Goal: Transaction & Acquisition: Purchase product/service

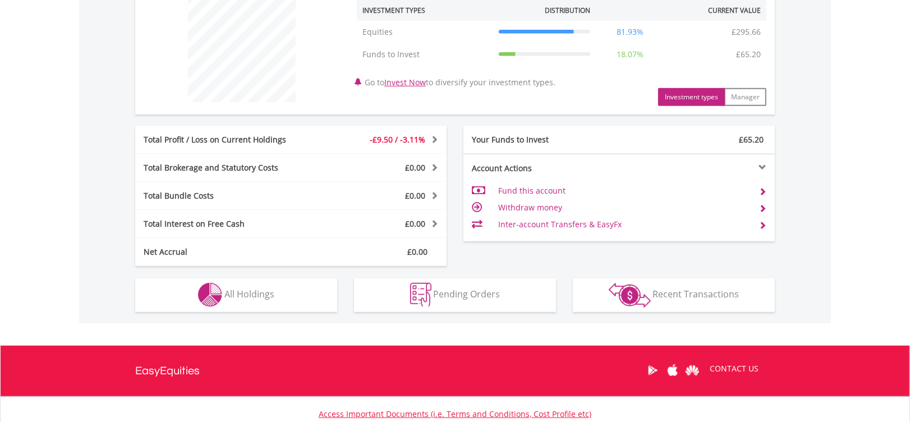
scroll to position [449, 0]
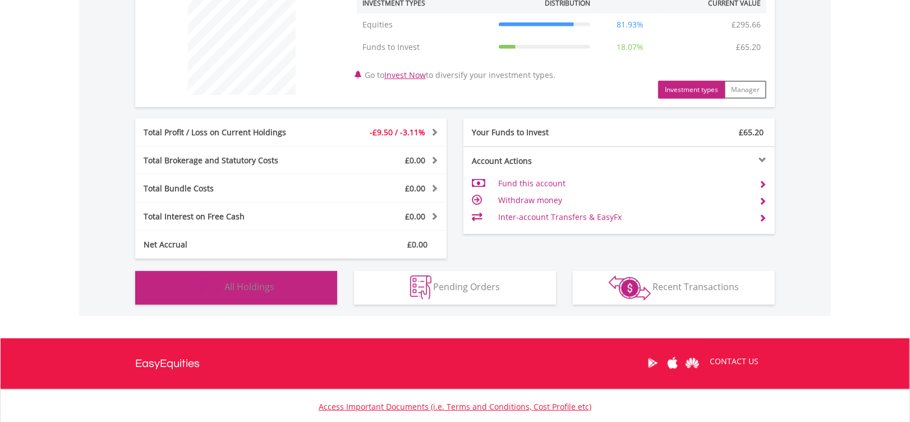
click at [264, 287] on span "All Holdings" at bounding box center [249, 287] width 50 height 12
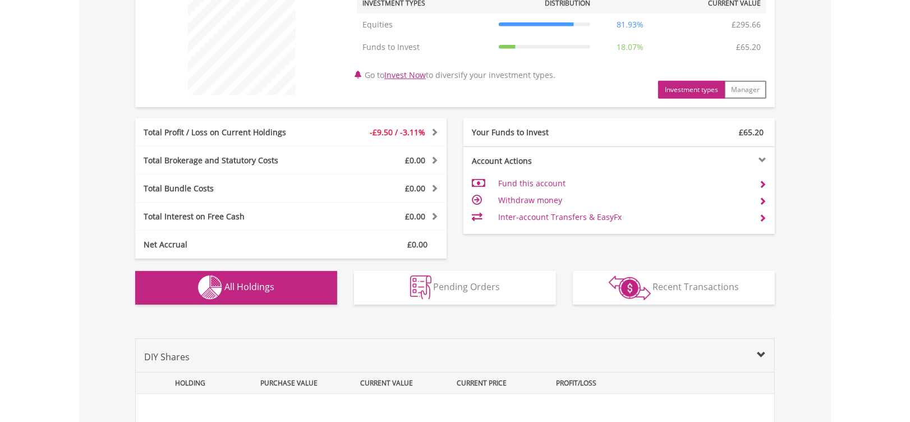
scroll to position [685, 0]
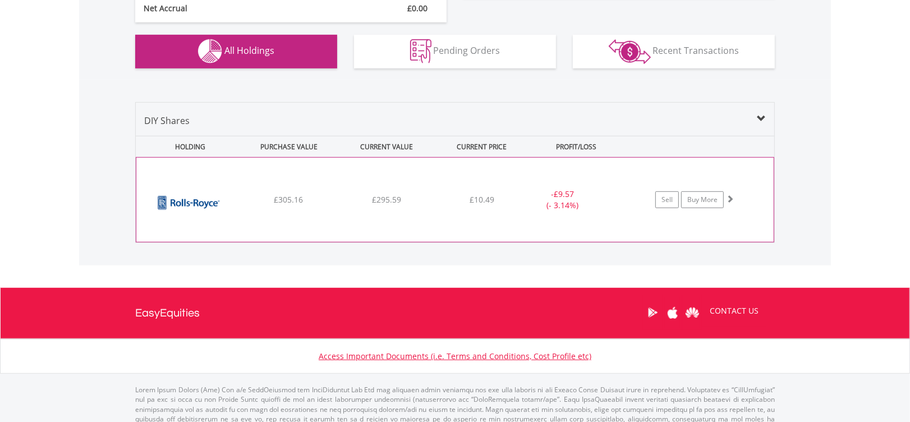
click at [736, 196] on div "Sell Buy More" at bounding box center [700, 199] width 146 height 17
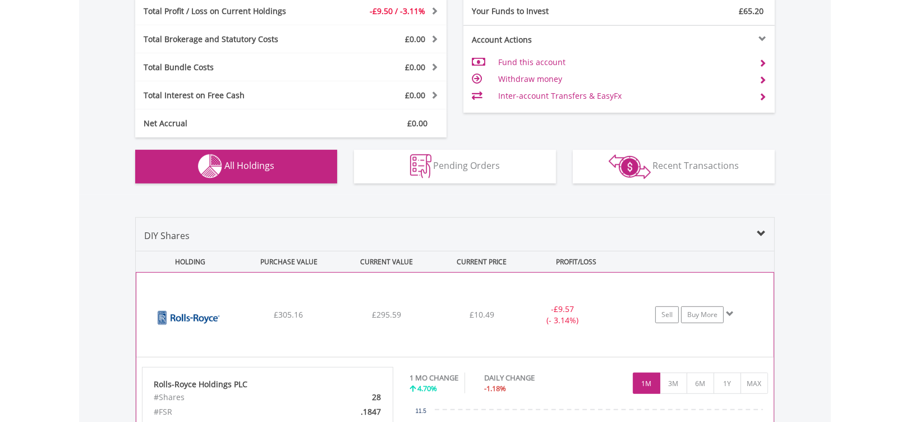
scroll to position [598, 0]
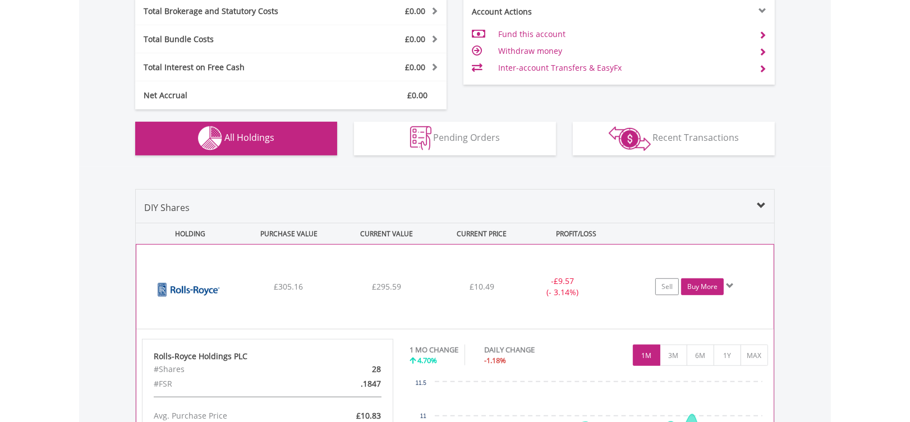
click at [700, 286] on link "Buy More" at bounding box center [702, 286] width 43 height 17
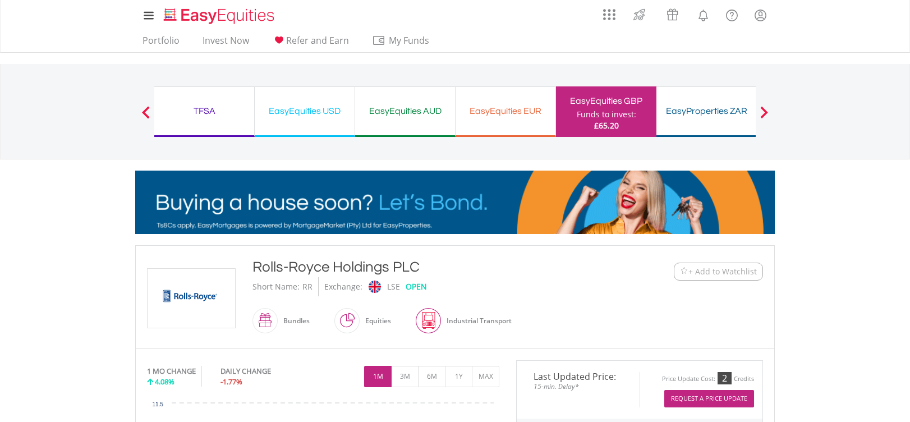
scroll to position [449, 0]
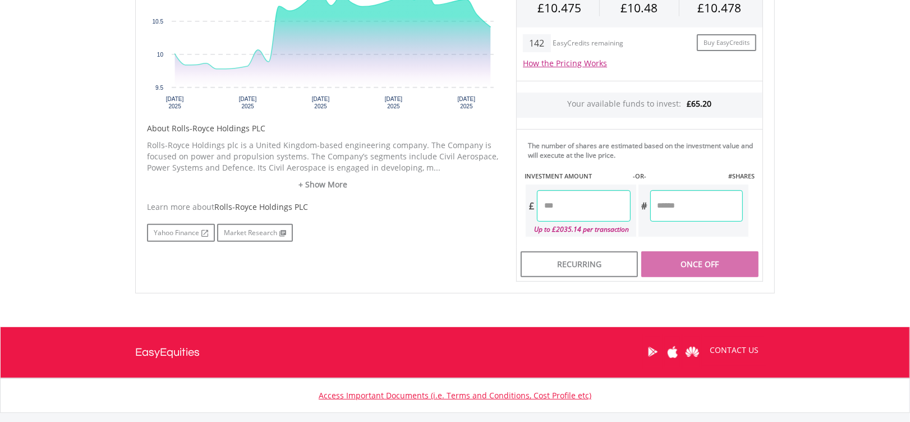
click at [610, 202] on input "number" at bounding box center [583, 205] width 93 height 31
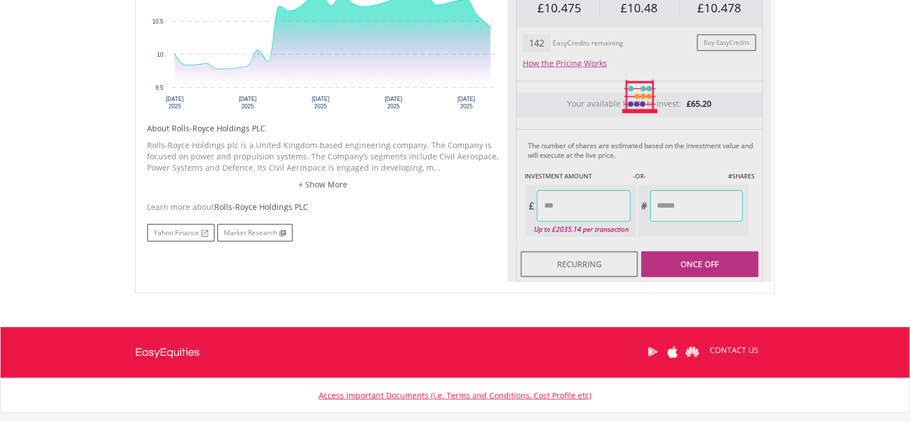
click at [677, 204] on div "Last Updated Price: 15-min. Delay* Price Update Cost: 2 Credits Request A Price…" at bounding box center [640, 96] width 264 height 370
type input "*****"
type input "******"
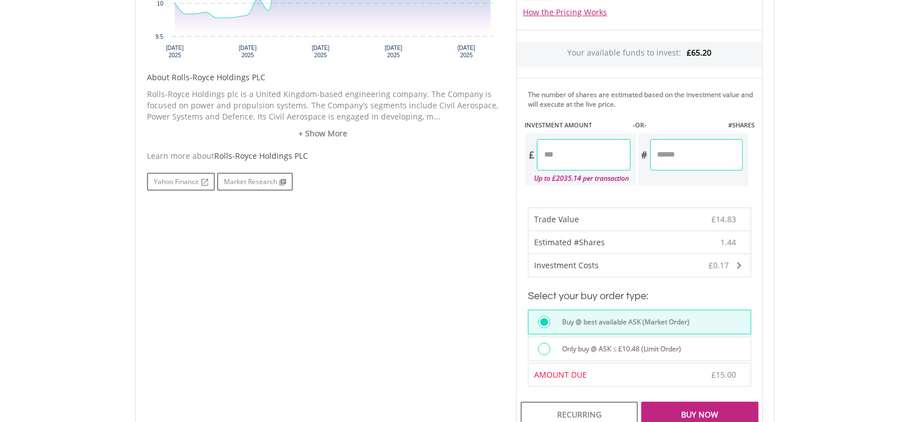
scroll to position [524, 0]
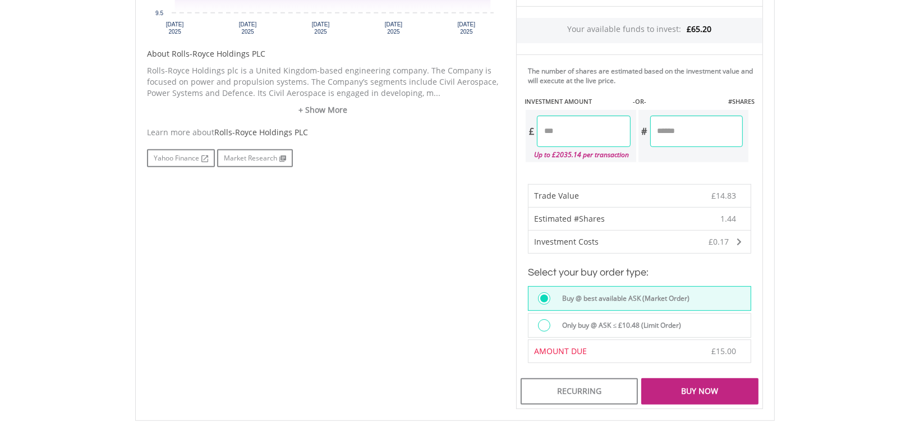
click at [700, 392] on div "Buy Now" at bounding box center [699, 391] width 117 height 26
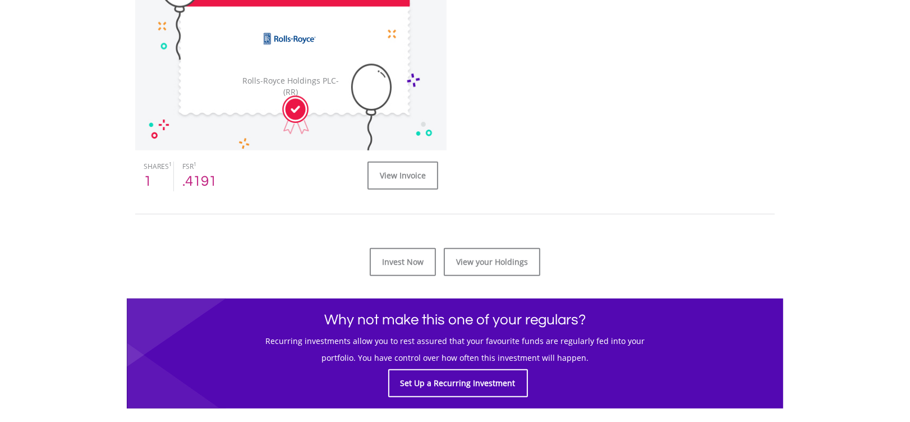
scroll to position [449, 0]
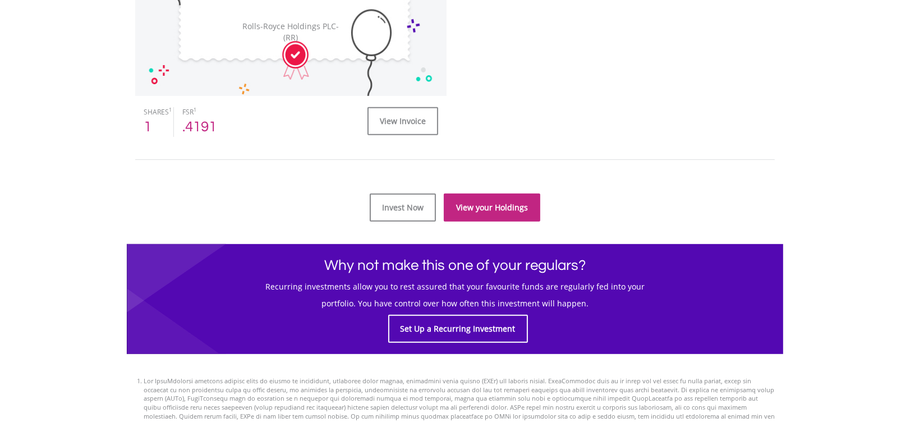
click at [503, 215] on link "View your Holdings" at bounding box center [492, 208] width 97 height 28
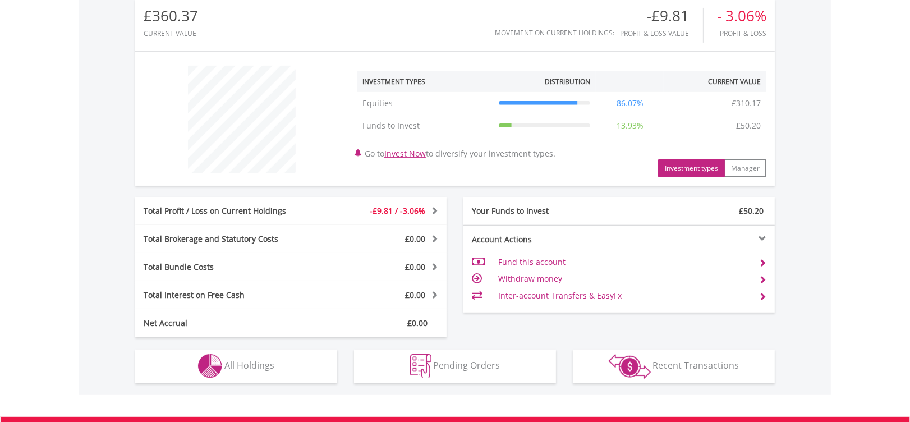
scroll to position [524, 0]
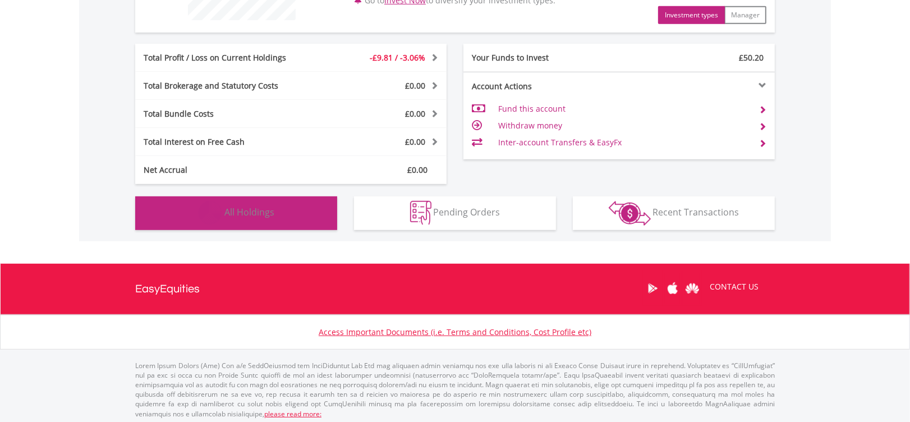
click at [267, 213] on span "All Holdings" at bounding box center [249, 212] width 50 height 12
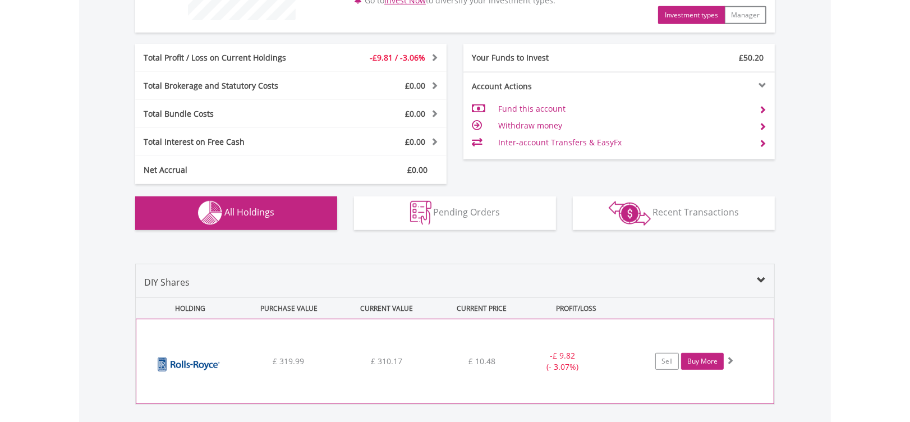
scroll to position [685, 0]
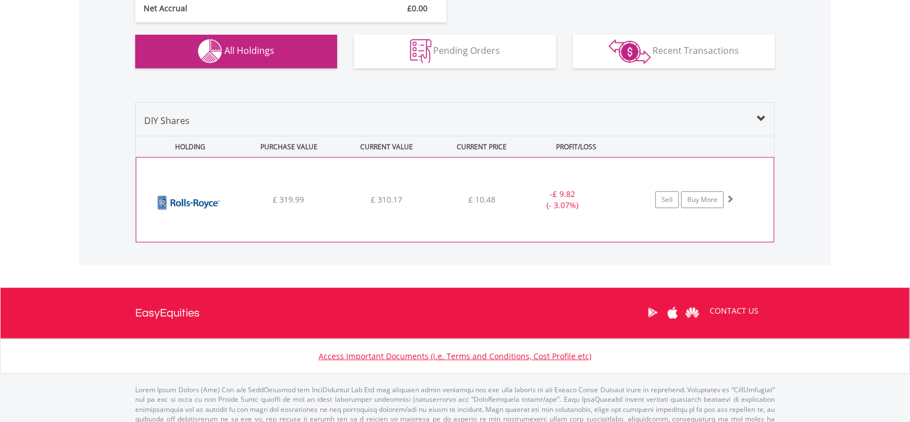
click at [745, 199] on div "Sell Buy More" at bounding box center [700, 199] width 146 height 17
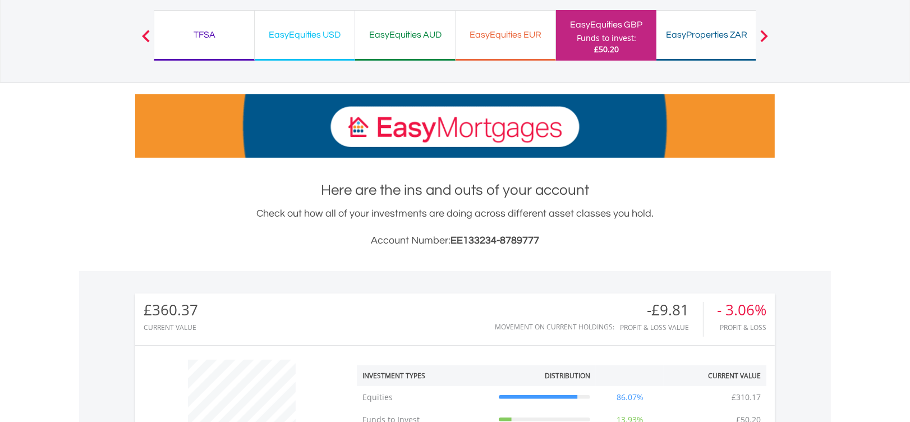
scroll to position [0, 0]
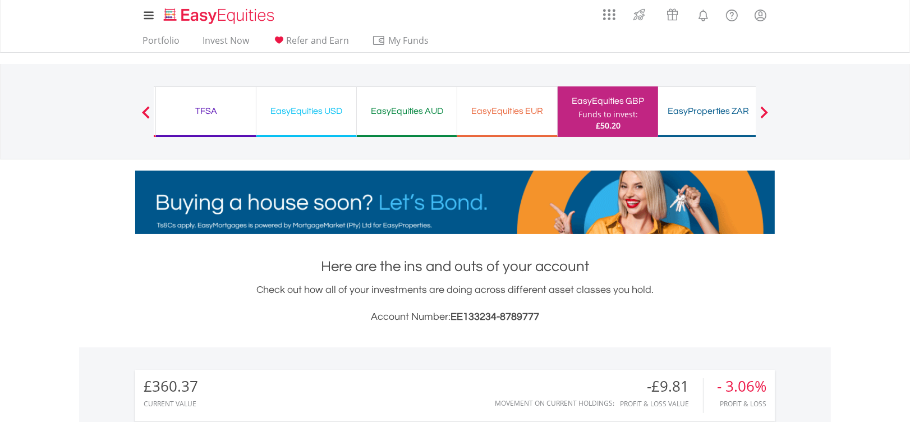
click at [189, 108] on div "TFSA" at bounding box center [206, 111] width 86 height 16
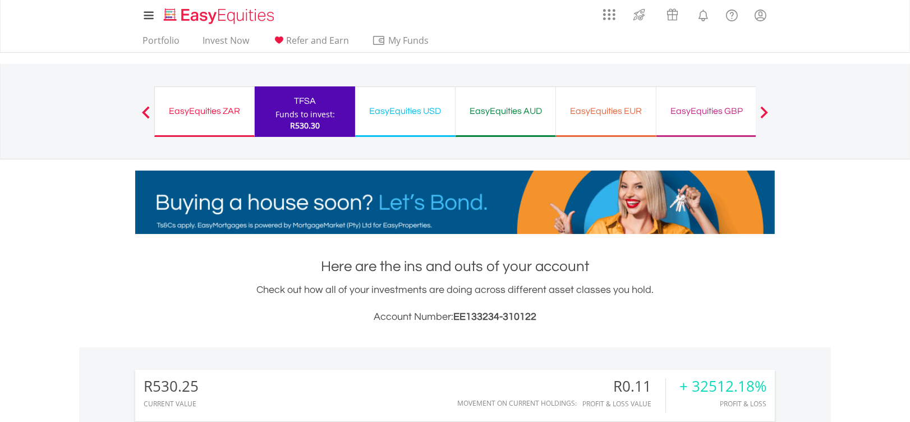
click at [218, 110] on div "EasyEquities ZAR" at bounding box center [205, 111] width 86 height 16
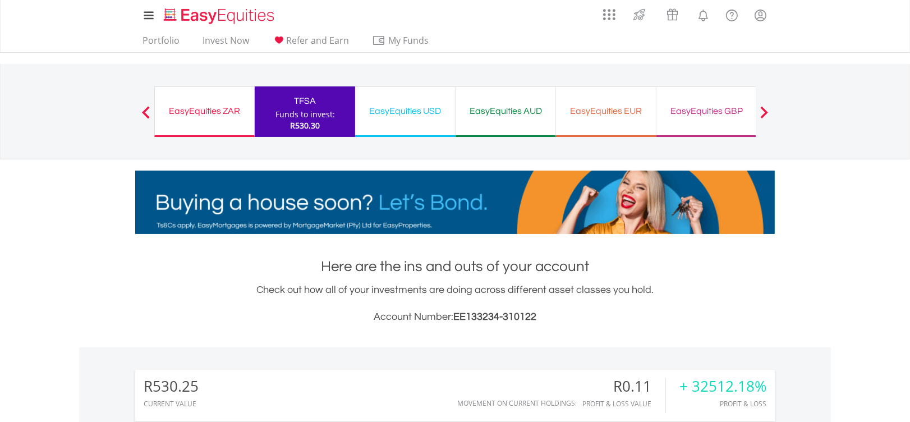
scroll to position [108, 213]
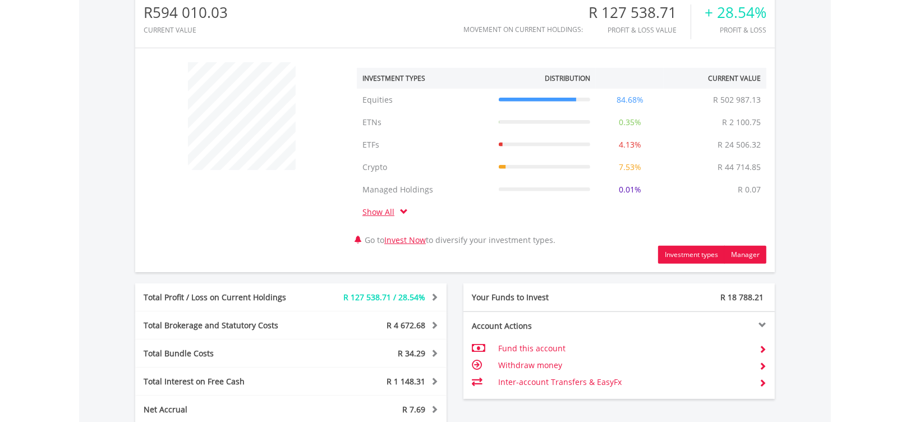
scroll to position [616, 0]
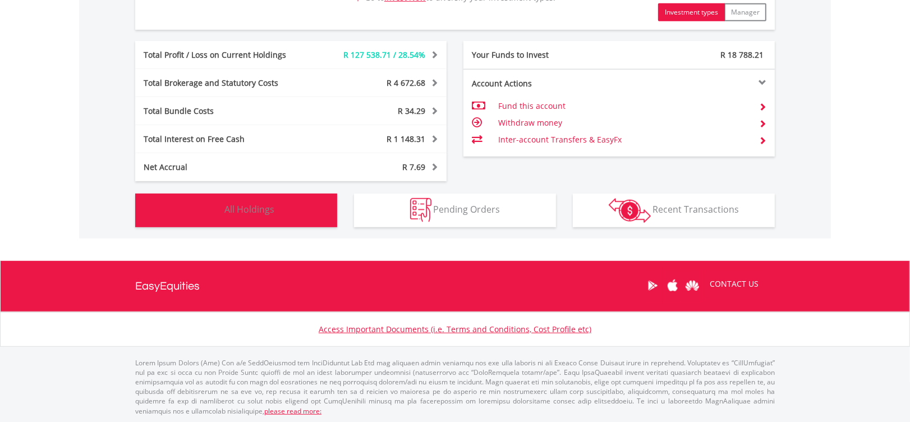
click at [254, 203] on span "All Holdings" at bounding box center [249, 209] width 50 height 12
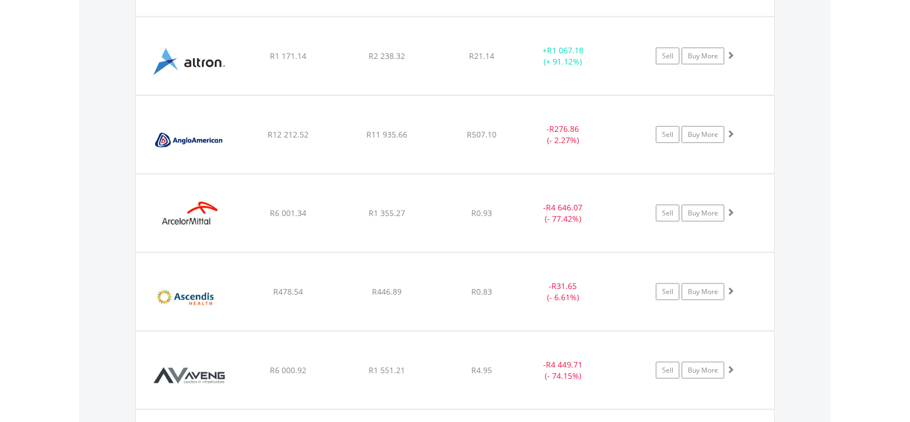
scroll to position [1475, 0]
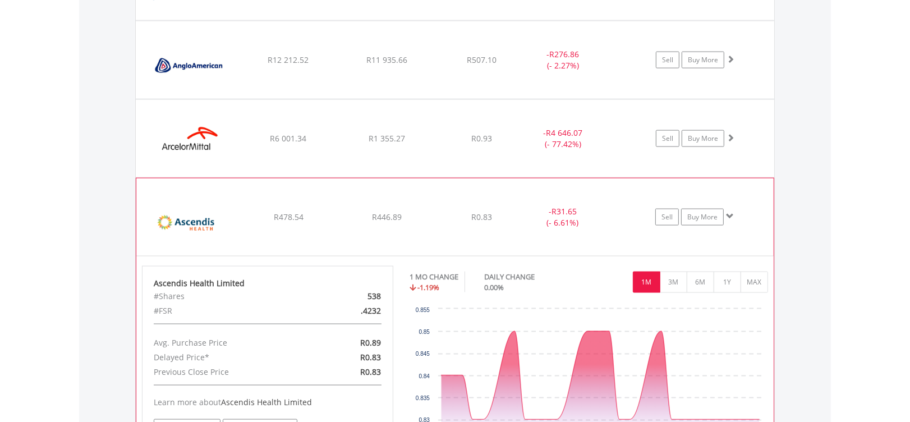
scroll to position [1625, 0]
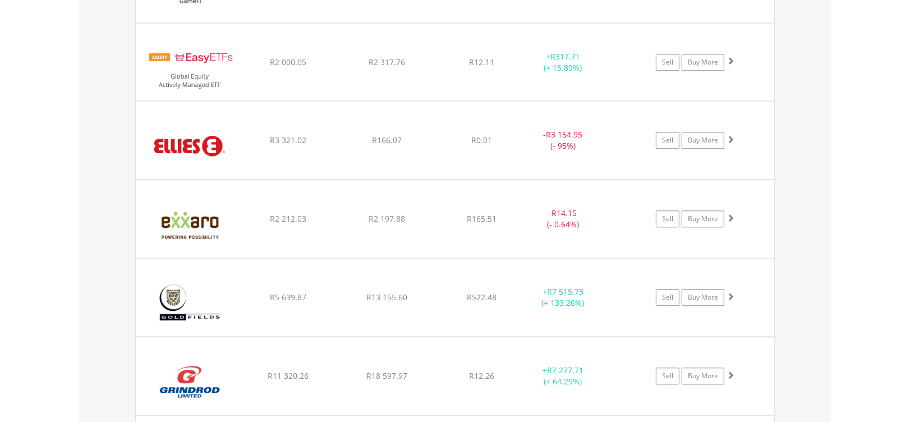
scroll to position [2748, 0]
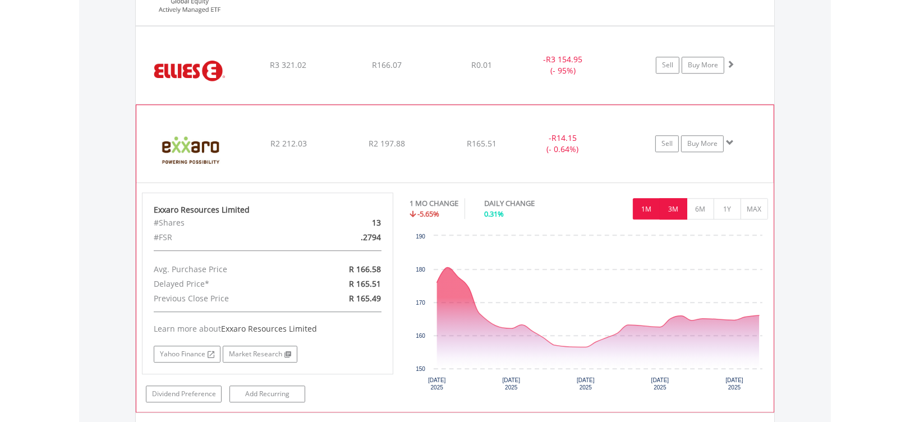
click at [671, 207] on button "3M" at bounding box center [673, 208] width 27 height 21
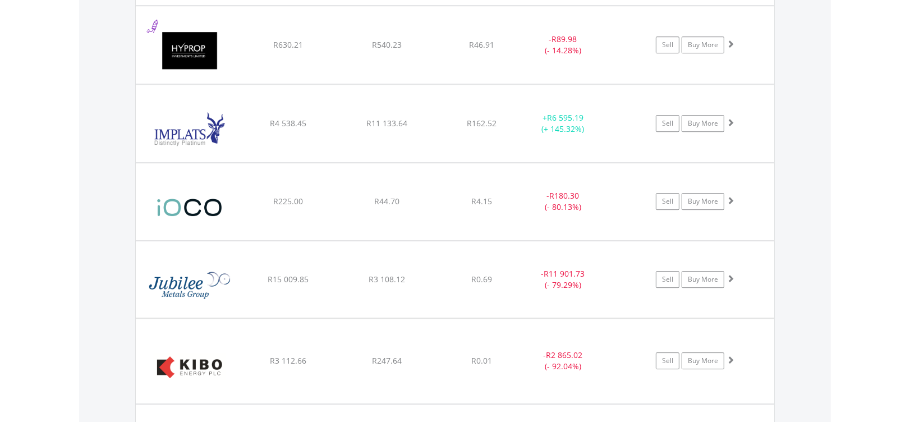
scroll to position [3271, 0]
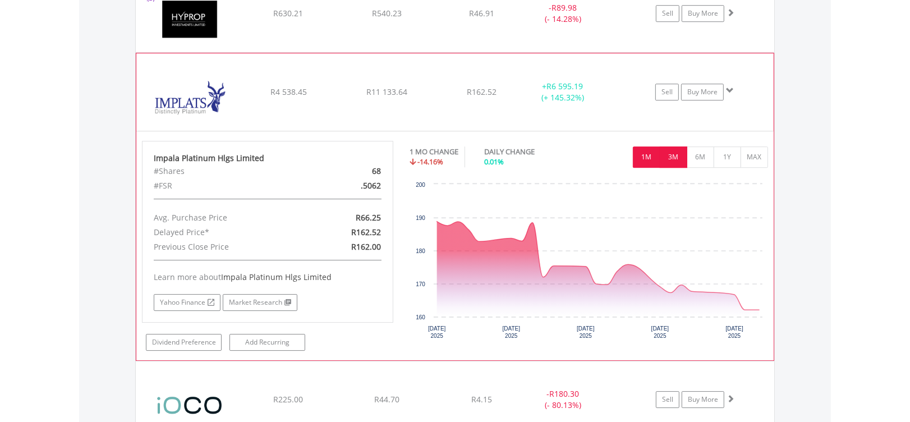
click at [678, 151] on button "3M" at bounding box center [673, 156] width 27 height 21
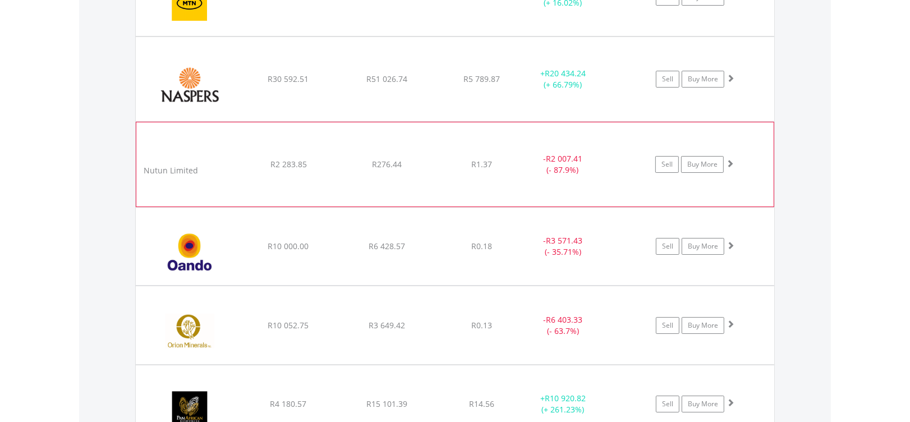
scroll to position [3944, 0]
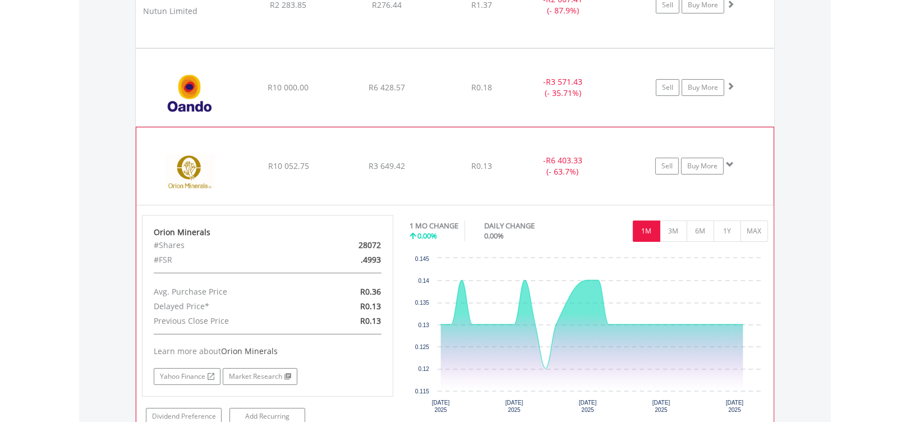
scroll to position [4094, 0]
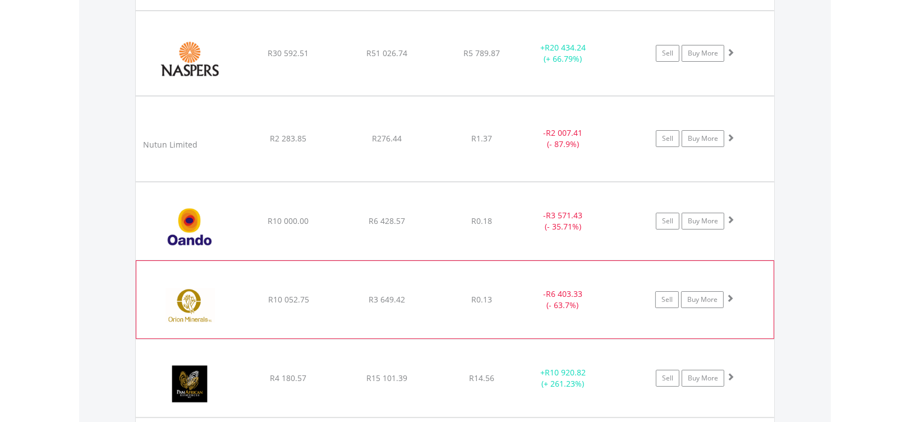
scroll to position [3944, 0]
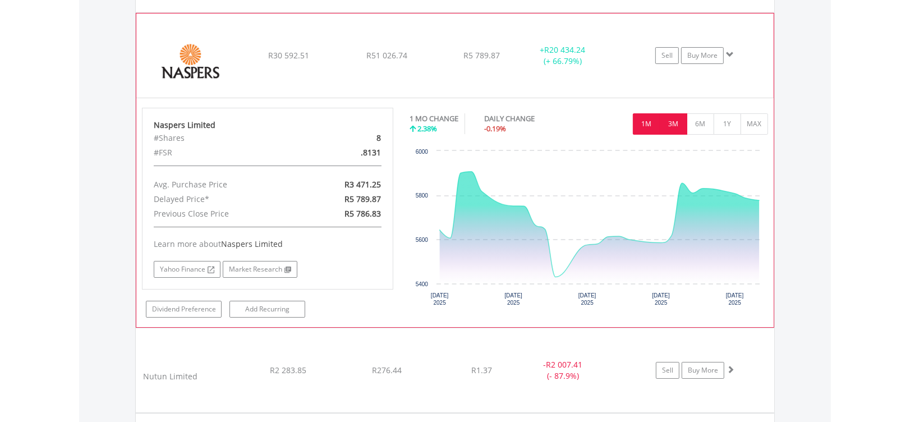
click at [672, 120] on button "3M" at bounding box center [673, 123] width 27 height 21
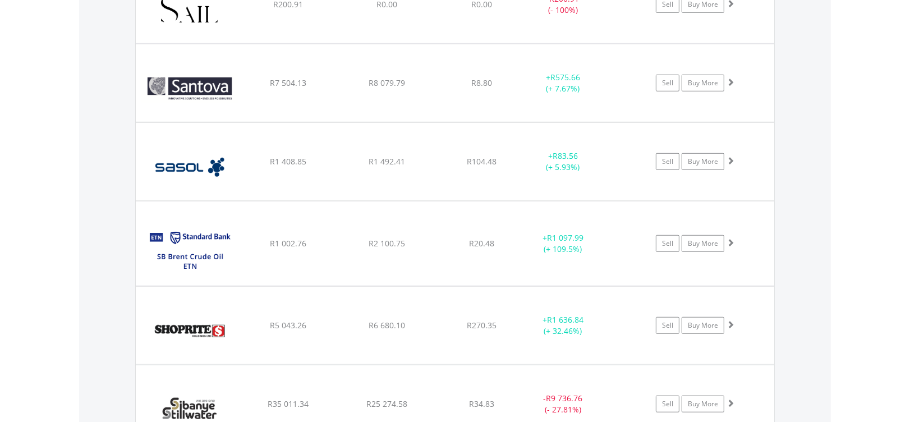
scroll to position [4842, 0]
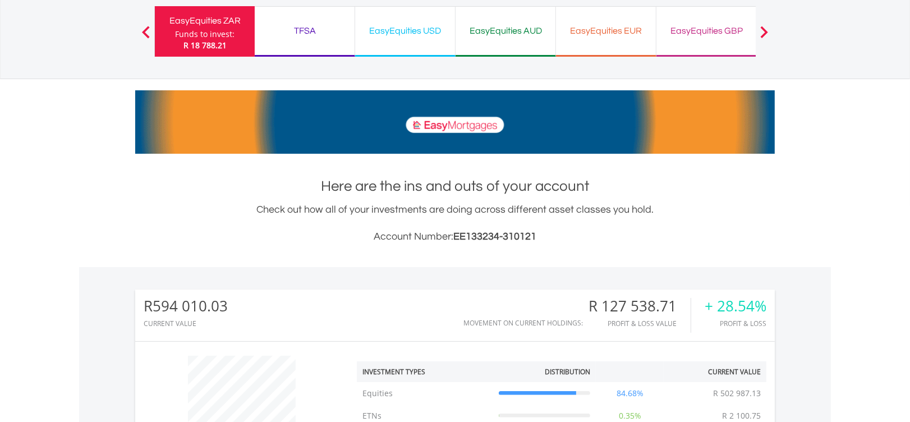
scroll to position [0, 0]
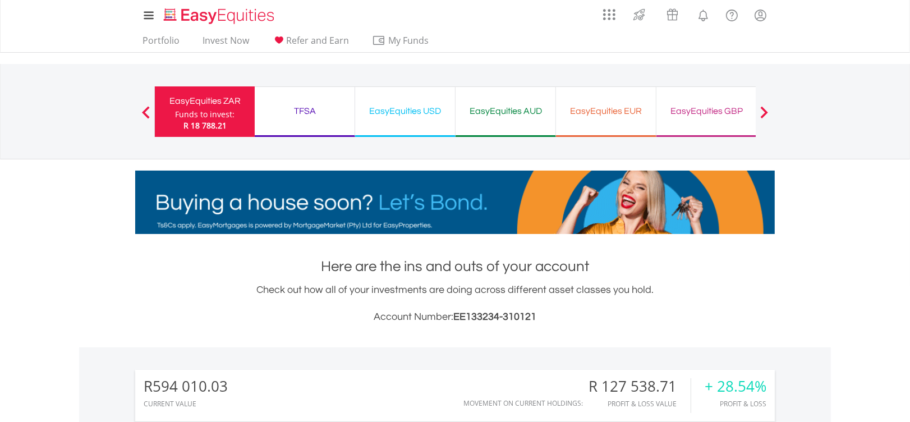
click at [401, 104] on div "EasyEquities USD" at bounding box center [405, 111] width 86 height 16
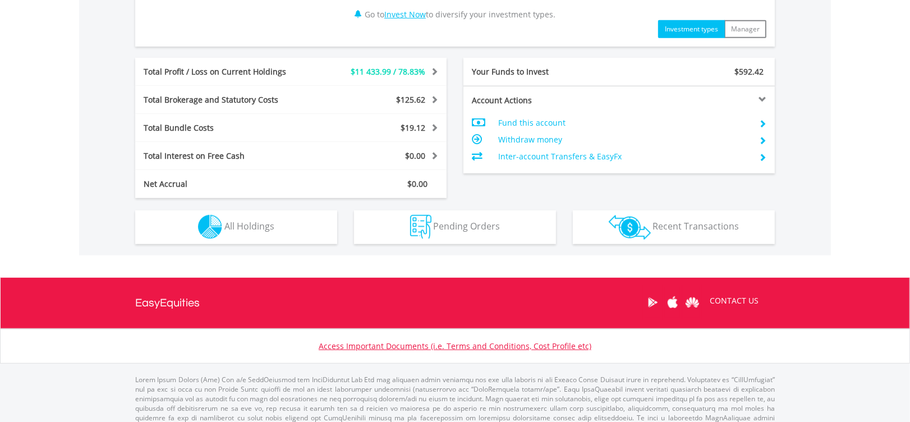
scroll to position [571, 0]
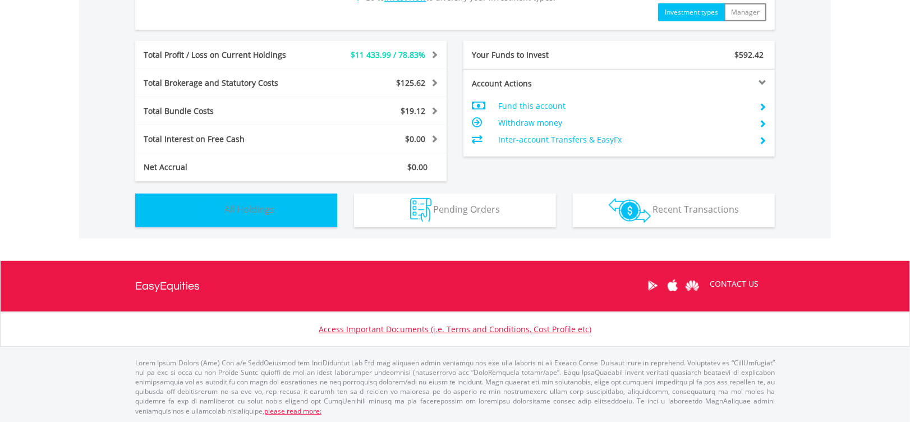
click at [322, 202] on button "Holdings All Holdings" at bounding box center [236, 211] width 202 height 34
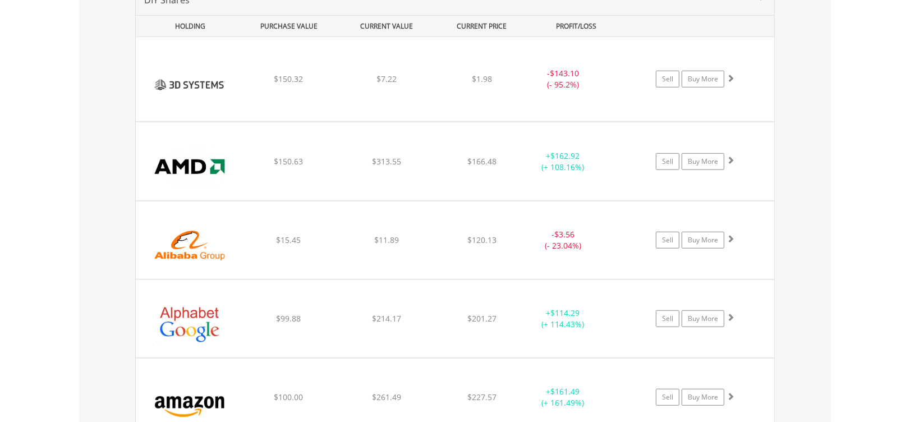
scroll to position [831, 0]
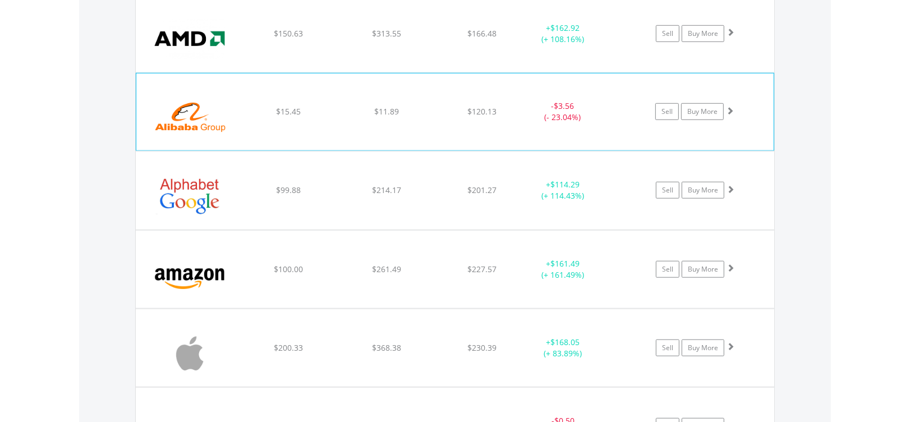
scroll to position [981, 0]
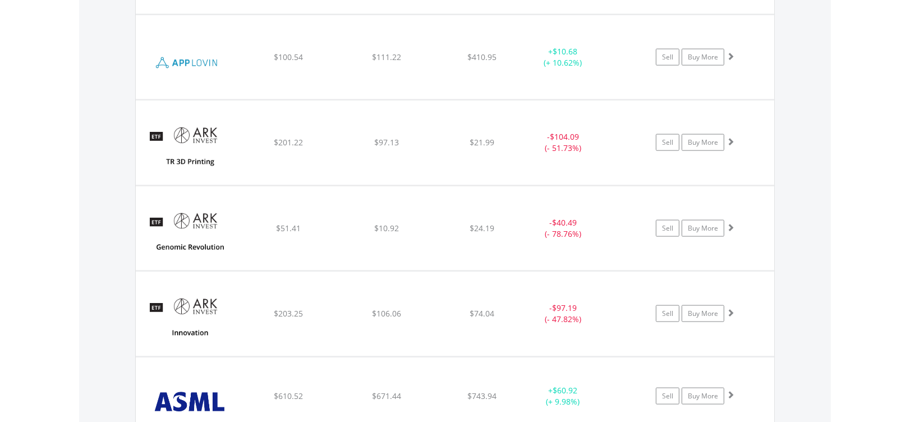
scroll to position [1505, 0]
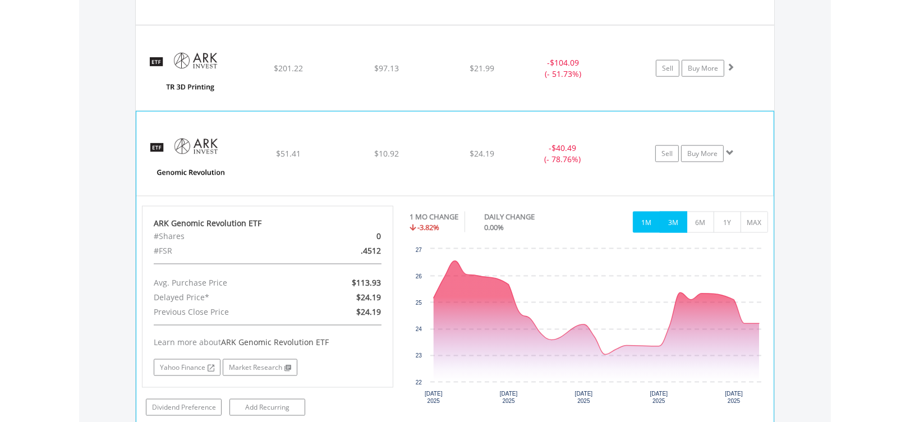
click at [675, 219] on button "3M" at bounding box center [673, 222] width 27 height 21
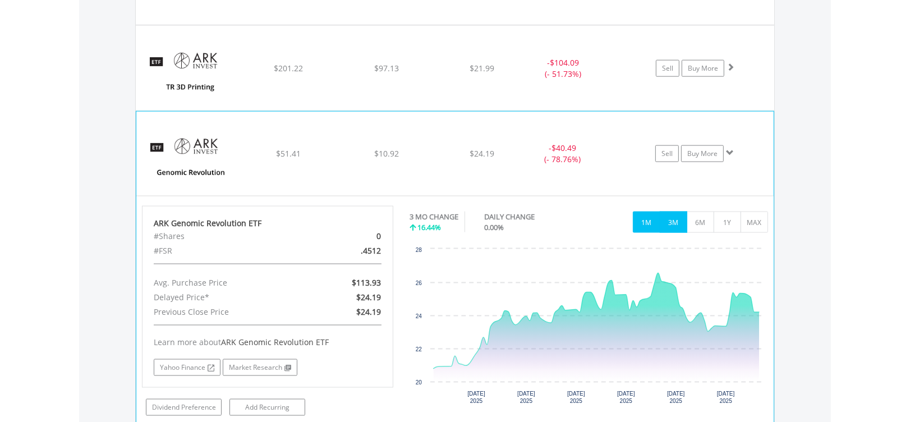
click at [653, 221] on button "1M" at bounding box center [646, 222] width 27 height 21
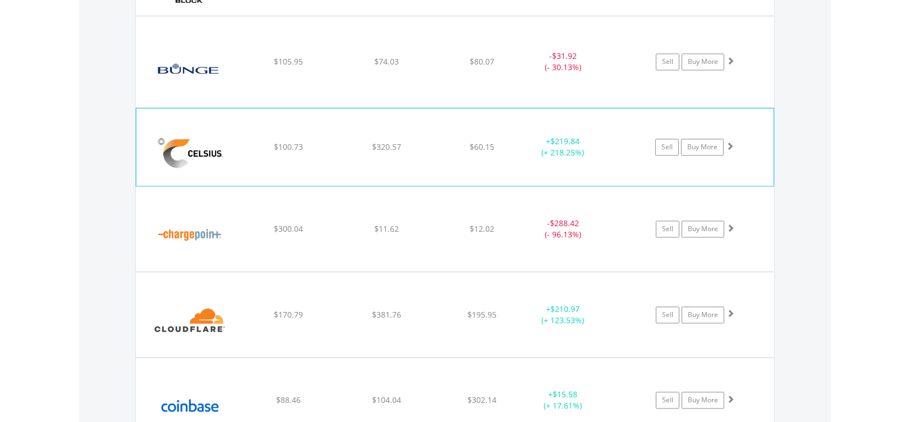
scroll to position [2178, 0]
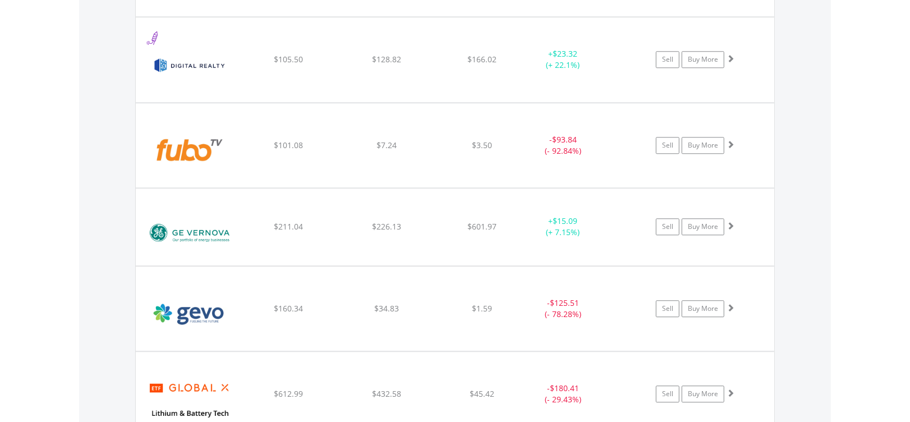
scroll to position [2777, 0]
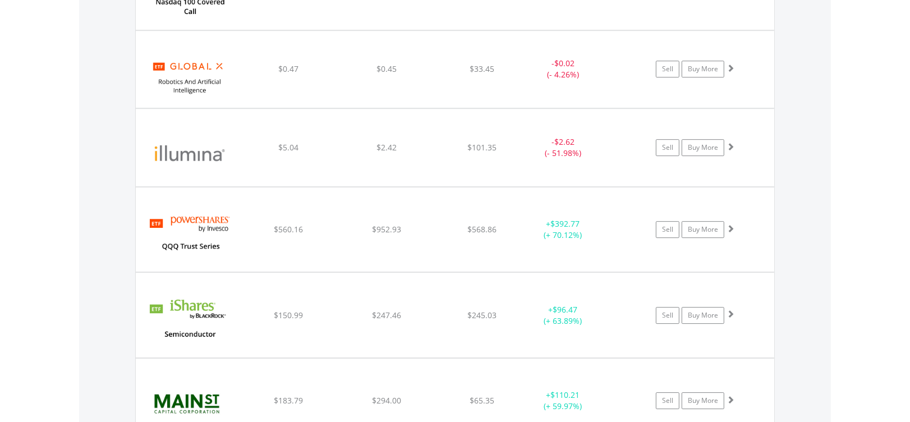
scroll to position [3300, 0]
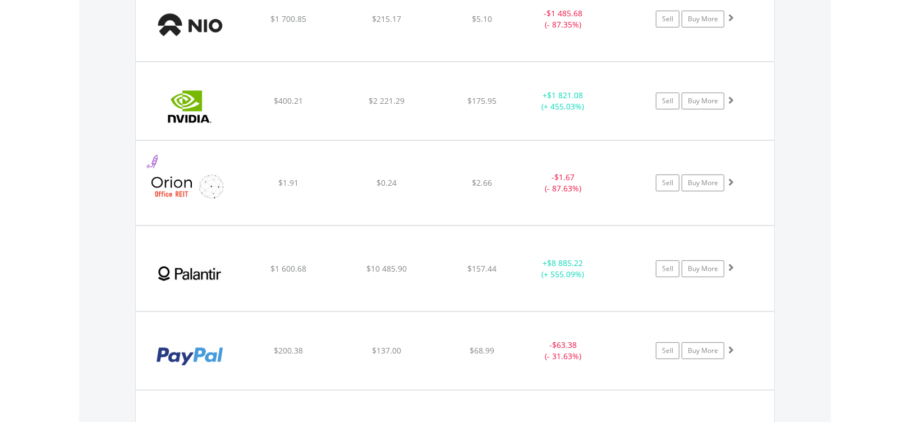
scroll to position [4423, 0]
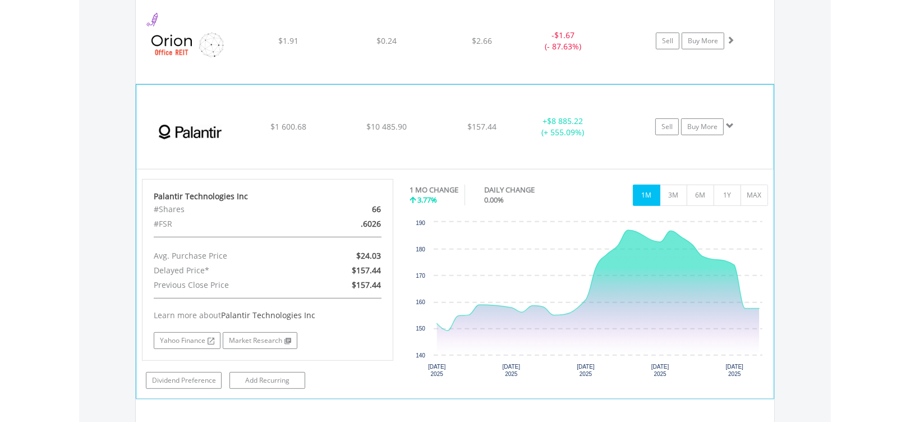
scroll to position [4565, 0]
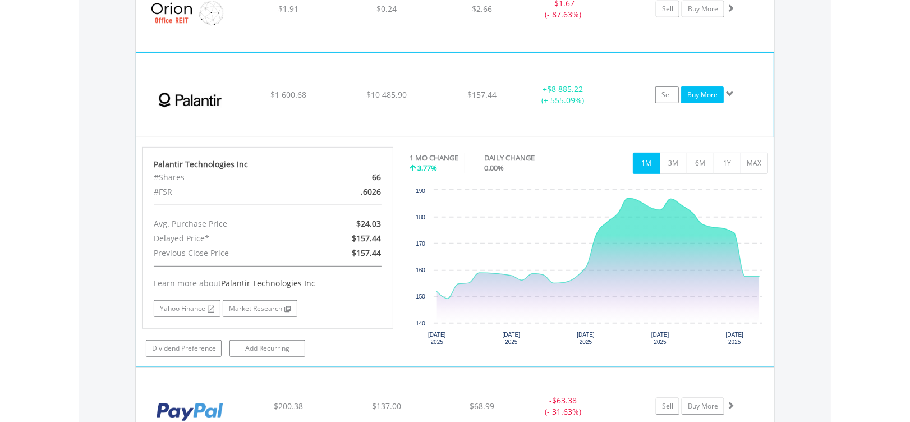
click at [701, 90] on link "Buy More" at bounding box center [702, 94] width 43 height 17
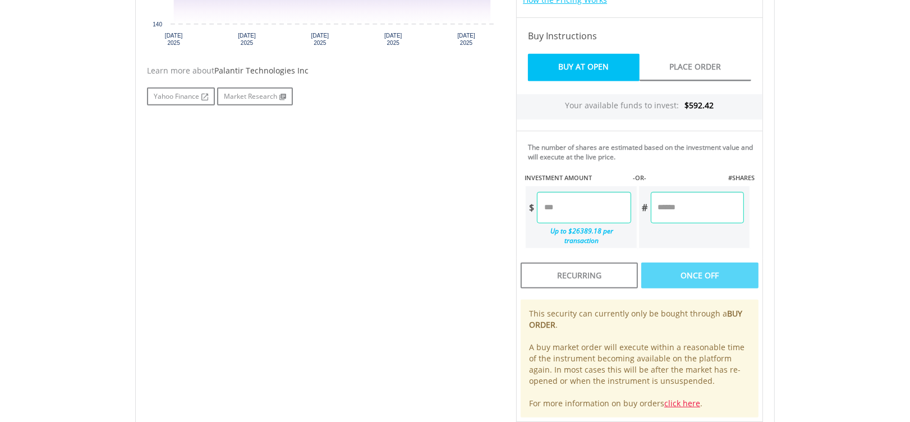
scroll to position [524, 0]
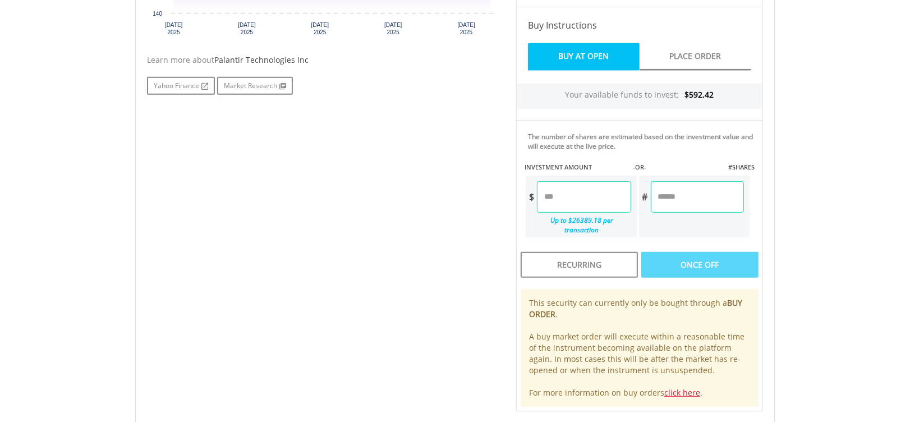
click at [595, 185] on input "number" at bounding box center [584, 196] width 94 height 31
click at [593, 196] on input "number" at bounding box center [584, 196] width 94 height 31
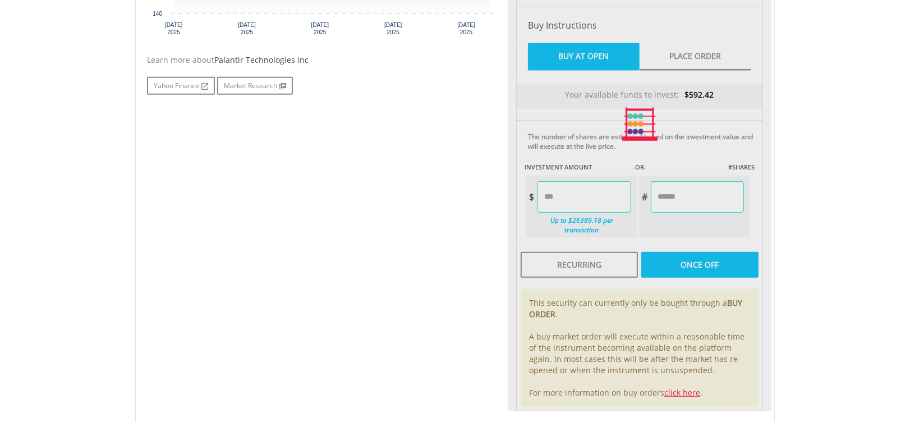
click at [695, 201] on div "Last Updated Price: 15-min. Delay* Price Update Cost: 0 Credits Market Closed S…" at bounding box center [640, 124] width 264 height 574
type input "******"
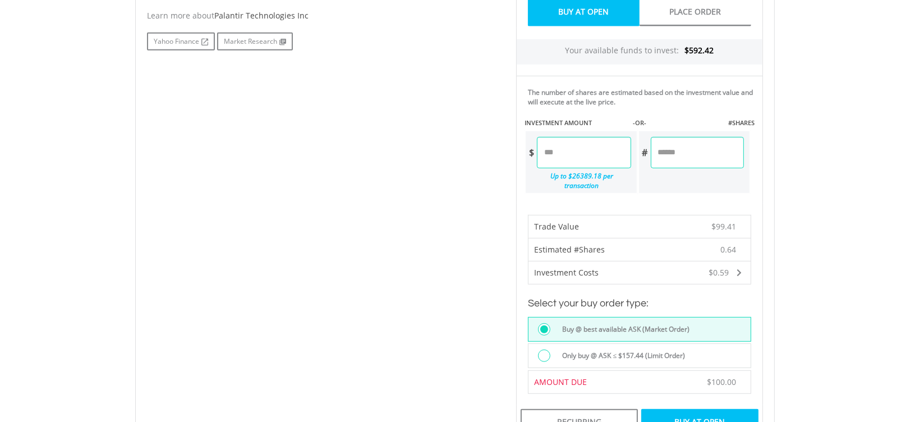
scroll to position [598, 0]
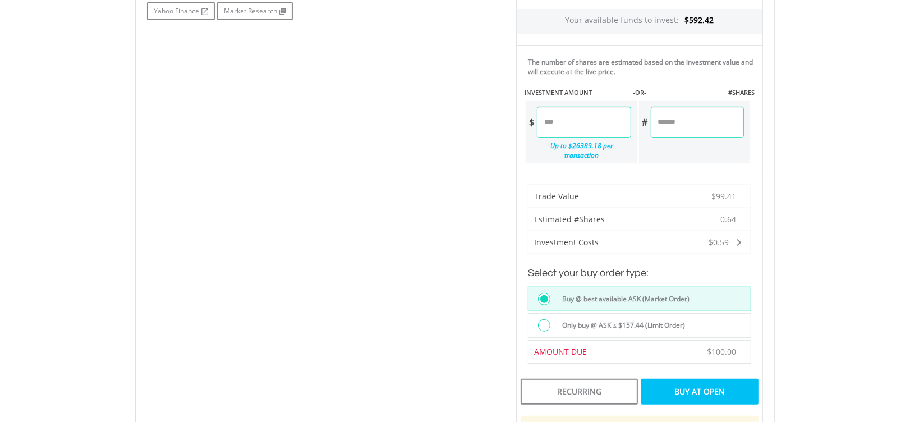
drag, startPoint x: 562, startPoint y: 120, endPoint x: 576, endPoint y: 124, distance: 14.6
click at [576, 124] on input "******" at bounding box center [584, 122] width 94 height 31
click at [564, 121] on input "******" at bounding box center [584, 122] width 94 height 31
click at [729, 125] on input "******" at bounding box center [697, 122] width 93 height 31
click at [710, 379] on div "Buy At Open" at bounding box center [699, 392] width 117 height 26
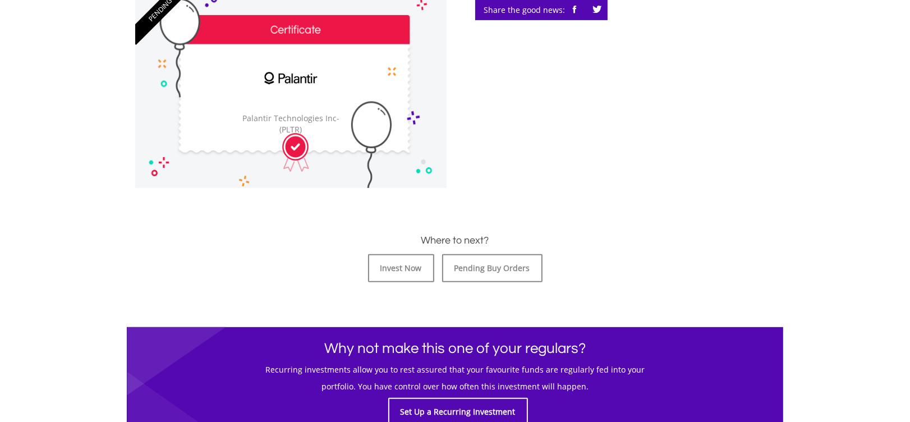
scroll to position [374, 0]
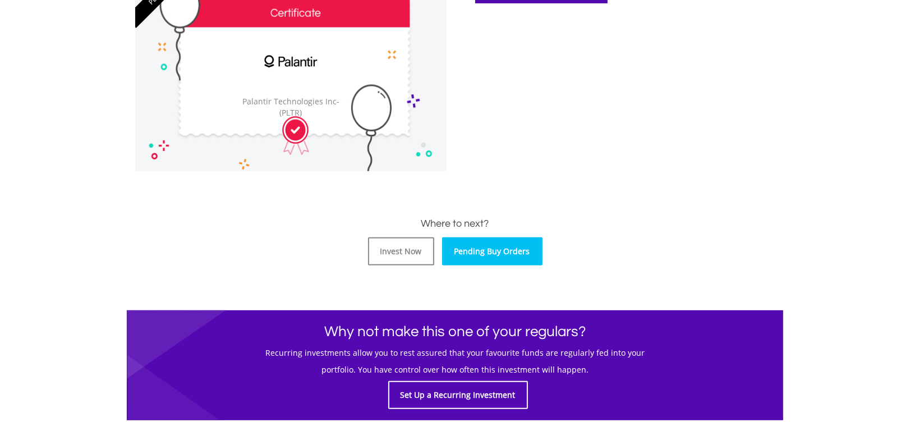
click at [478, 260] on link "Pending Buy Orders" at bounding box center [492, 251] width 100 height 28
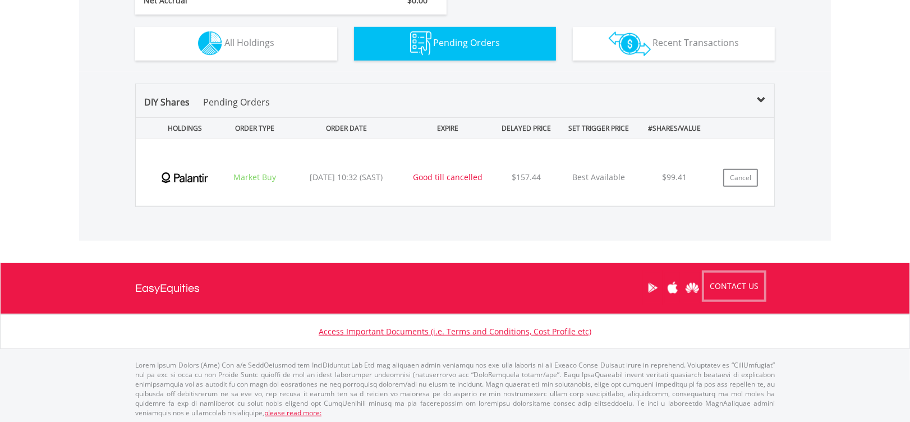
scroll to position [108, 213]
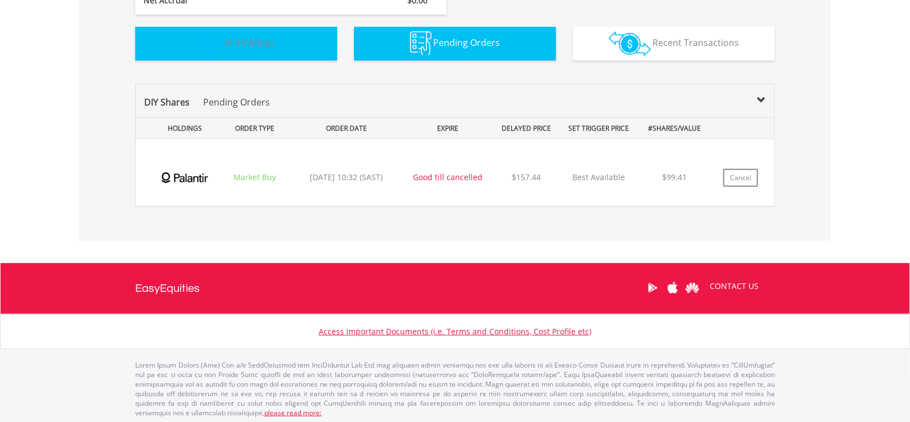
click at [292, 47] on button "Holdings All Holdings" at bounding box center [236, 44] width 202 height 34
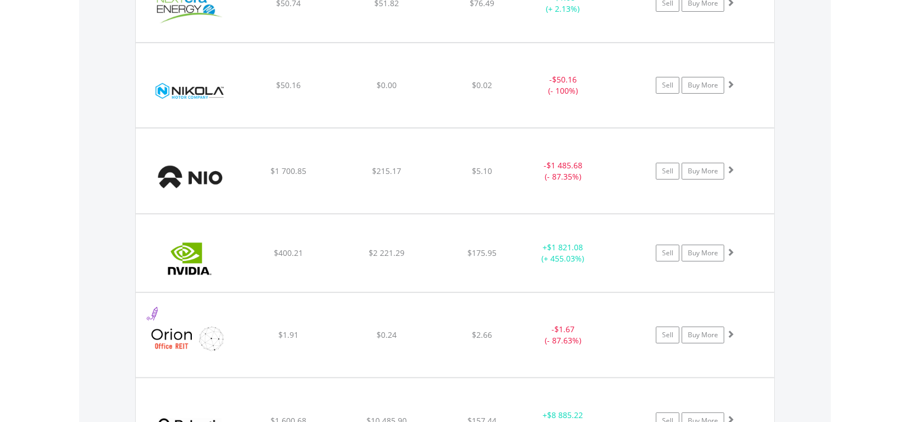
scroll to position [4296, 0]
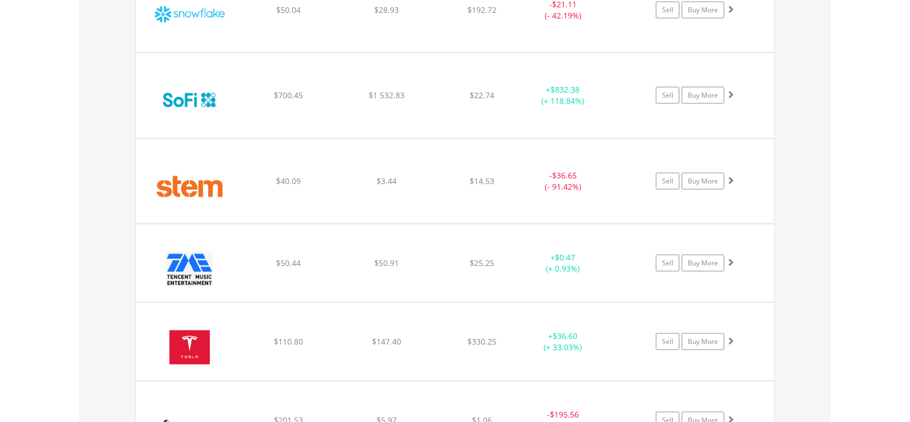
scroll to position [5717, 0]
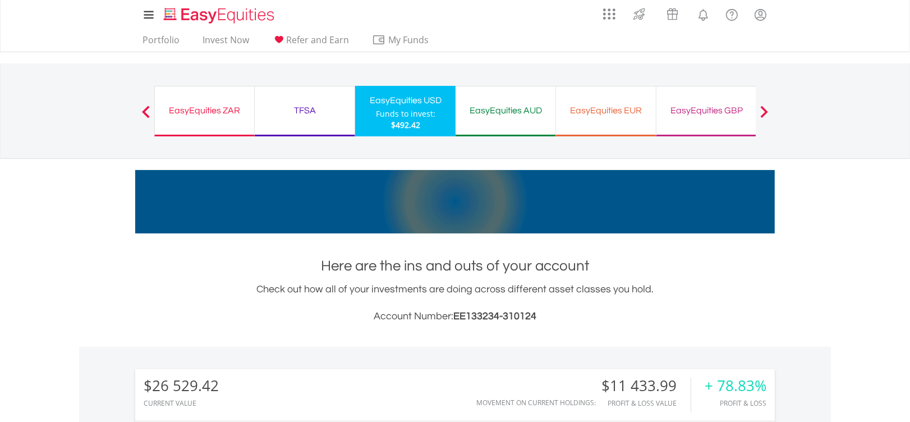
scroll to position [0, 0]
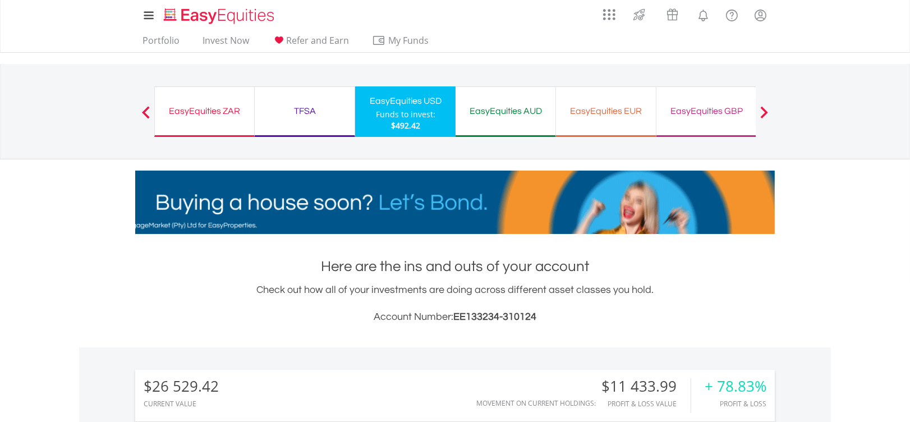
click at [205, 108] on div "EasyEquities ZAR" at bounding box center [205, 111] width 86 height 16
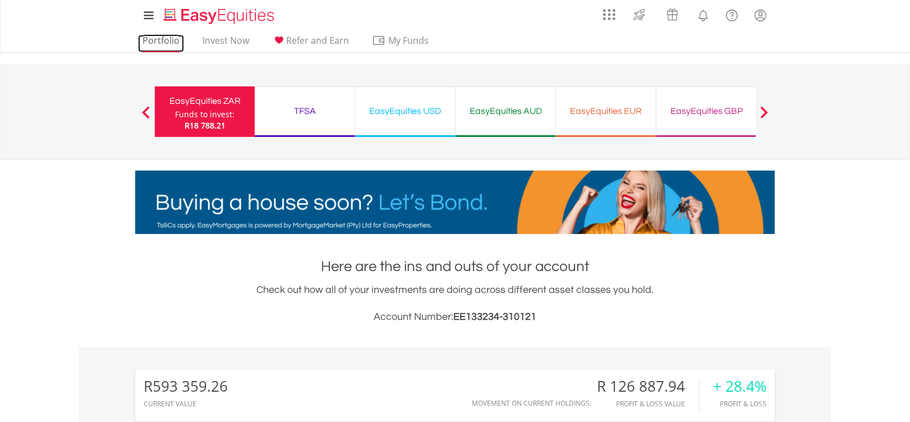
click at [169, 43] on link "Portfolio" at bounding box center [161, 43] width 46 height 17
